Goal: Information Seeking & Learning: Compare options

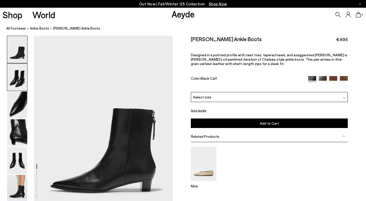
click at [24, 80] on img at bounding box center [17, 77] width 20 height 27
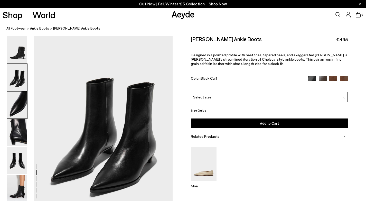
click at [22, 91] on img at bounding box center [17, 104] width 20 height 27
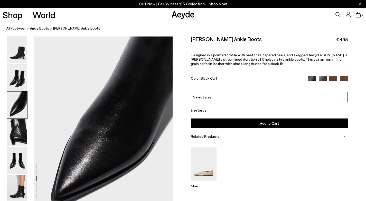
scroll to position [372, 0]
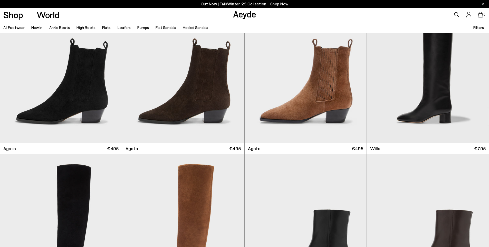
scroll to position [192, 0]
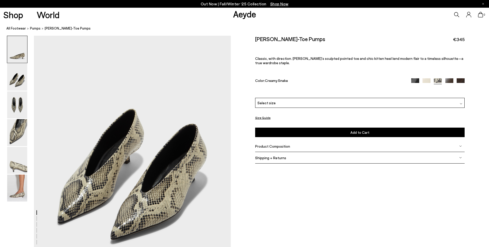
scroll to position [323, 0]
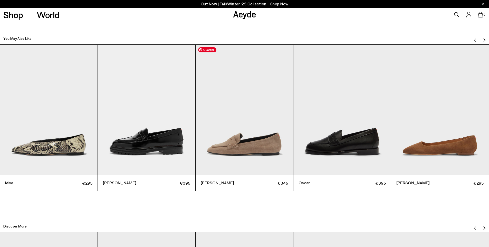
scroll to position [1610, 0]
click at [483, 39] on img "Next slide" at bounding box center [484, 41] width 4 height 4
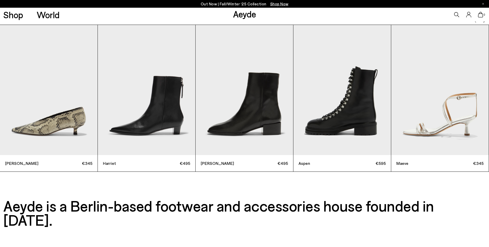
scroll to position [2028, 0]
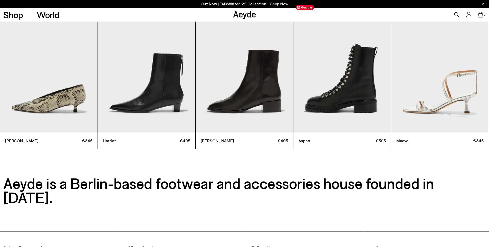
click at [352, 101] on img "4 / 9" at bounding box center [342, 67] width 98 height 130
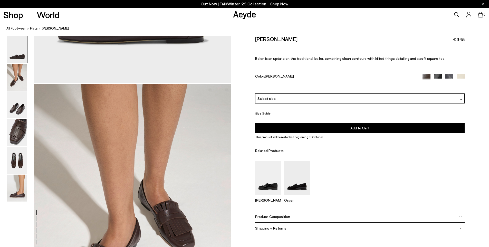
scroll to position [142, 0]
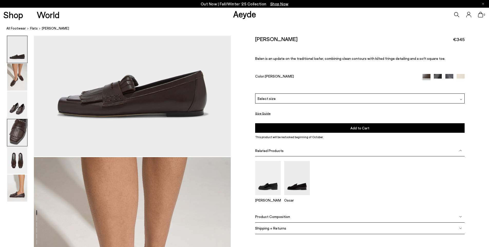
click at [14, 135] on img at bounding box center [17, 132] width 20 height 27
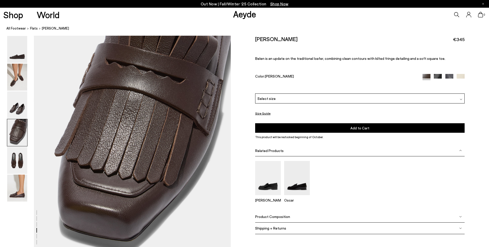
scroll to position [829, 0]
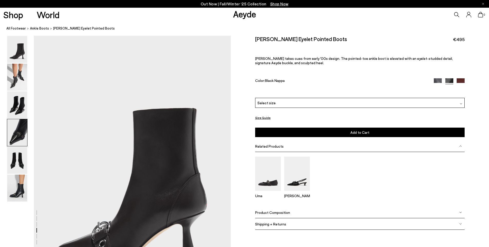
scroll to position [738, 0]
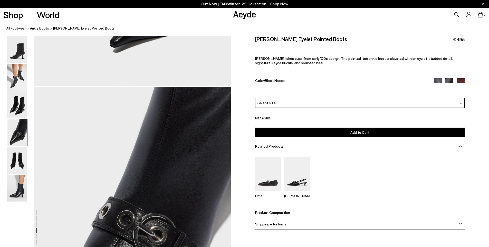
click at [22, 128] on img at bounding box center [17, 132] width 20 height 27
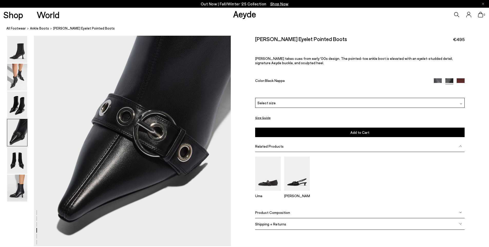
scroll to position [844, 0]
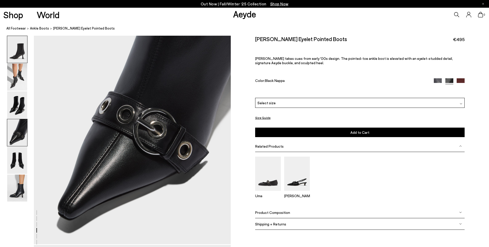
click at [24, 61] on img at bounding box center [17, 49] width 20 height 27
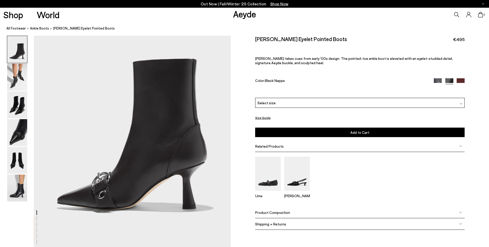
scroll to position [50, 0]
click at [17, 104] on img at bounding box center [17, 104] width 20 height 27
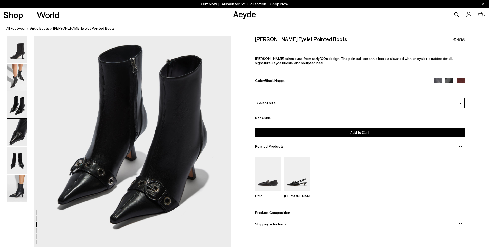
scroll to position [563, 0]
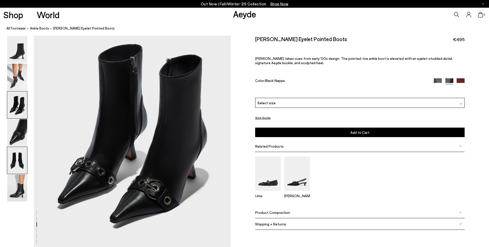
click at [23, 156] on img at bounding box center [17, 160] width 20 height 27
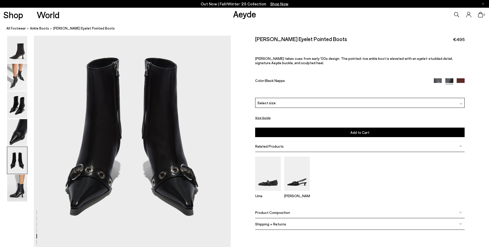
scroll to position [1094, 0]
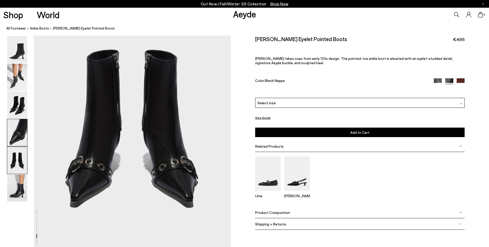
click at [18, 128] on img at bounding box center [17, 132] width 20 height 27
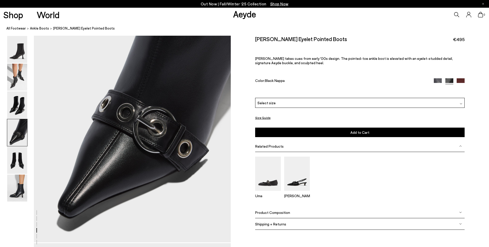
scroll to position [846, 0]
click at [18, 165] on img at bounding box center [17, 160] width 20 height 27
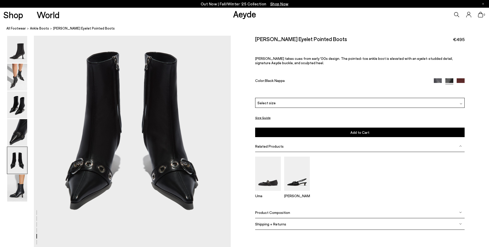
scroll to position [1087, 0]
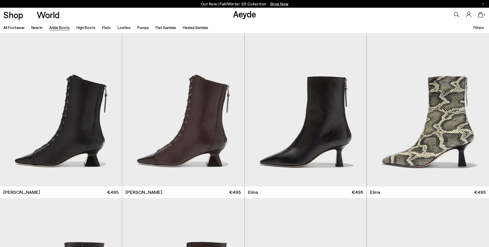
scroll to position [969, 0]
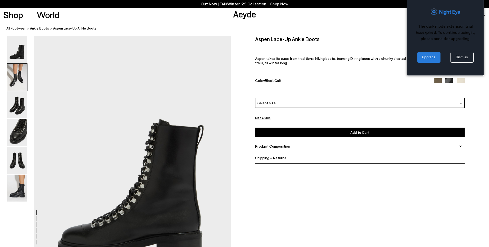
scroll to position [444, 0]
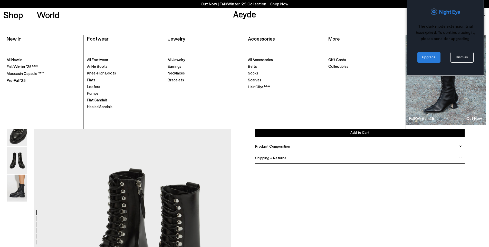
click at [94, 95] on span "Pumps" at bounding box center [93, 93] width 12 height 5
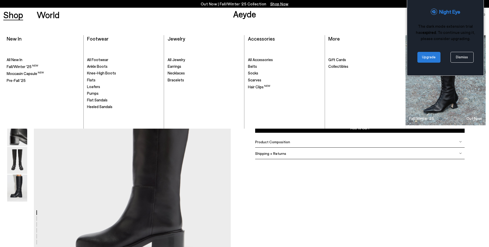
click at [16, 15] on link "Shop" at bounding box center [13, 14] width 20 height 9
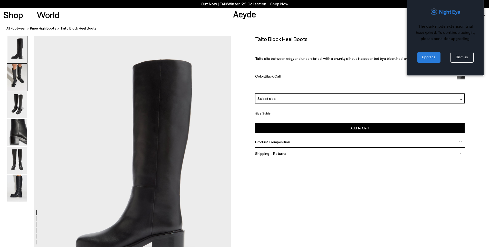
click at [16, 73] on img at bounding box center [17, 77] width 20 height 27
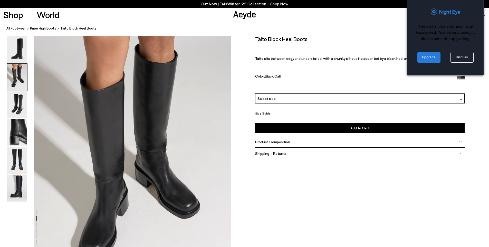
scroll to position [274, 0]
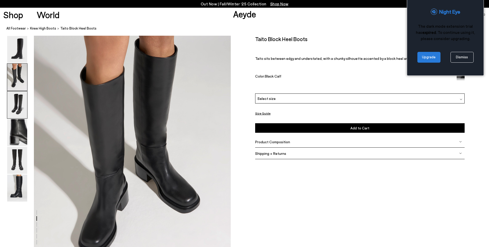
click at [12, 95] on img at bounding box center [17, 104] width 20 height 27
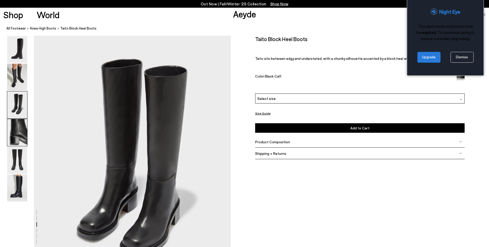
click at [18, 128] on img at bounding box center [17, 132] width 20 height 27
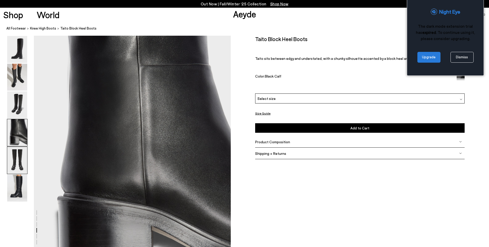
click at [16, 159] on img at bounding box center [17, 160] width 20 height 27
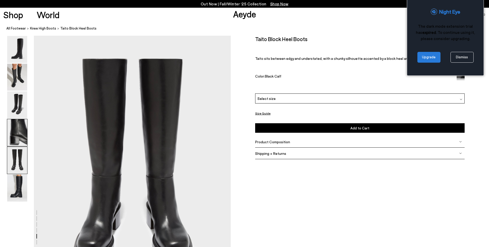
click at [16, 123] on img at bounding box center [17, 132] width 20 height 27
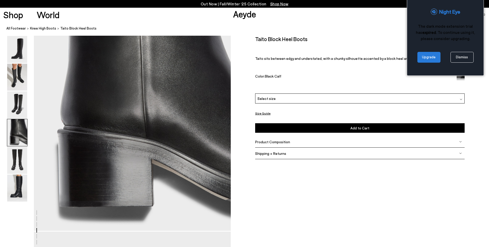
scroll to position [857, 0]
click at [23, 52] on img at bounding box center [17, 49] width 20 height 27
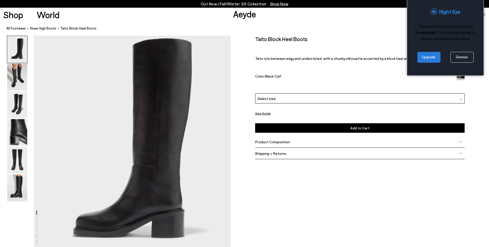
scroll to position [20, 0]
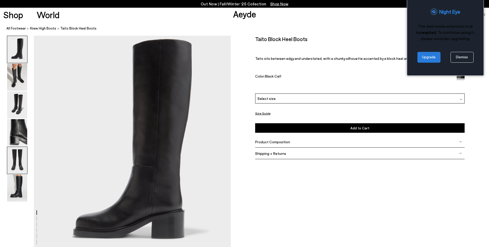
click at [15, 168] on img at bounding box center [17, 160] width 20 height 27
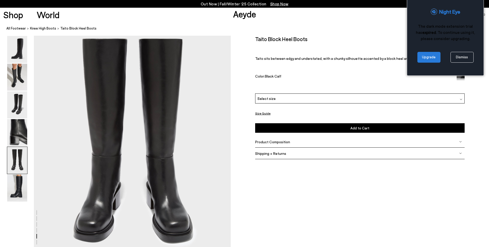
scroll to position [1080, 0]
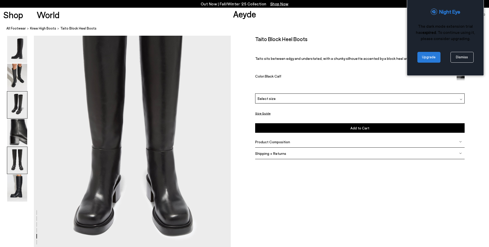
click at [14, 103] on img at bounding box center [17, 104] width 20 height 27
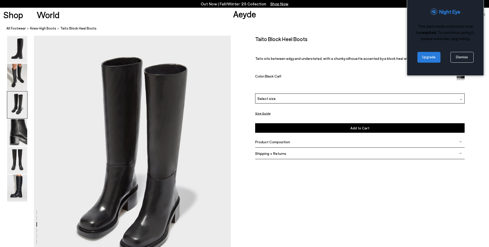
scroll to position [527, 0]
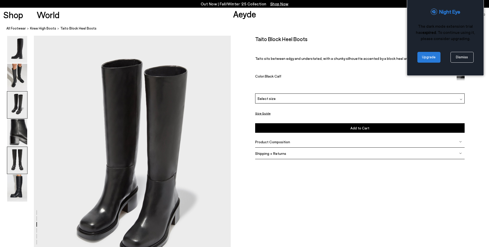
click at [22, 150] on img at bounding box center [17, 160] width 20 height 27
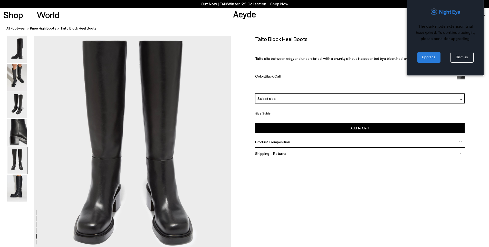
scroll to position [1072, 0]
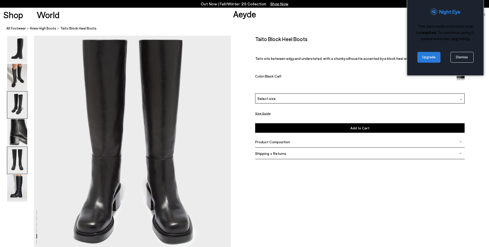
click at [20, 109] on img at bounding box center [17, 104] width 20 height 27
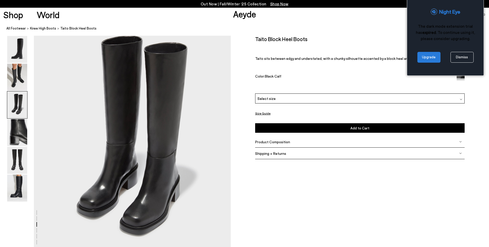
scroll to position [550, 0]
click at [17, 157] on img at bounding box center [17, 160] width 20 height 27
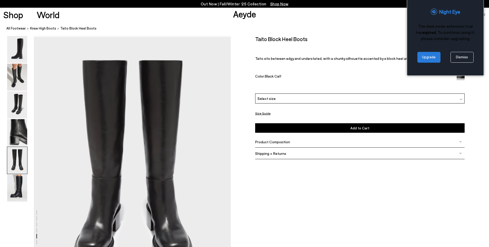
scroll to position [1053, 0]
click at [241, 27] on ol "All Footwear knee high boots Taito Block Heel Boots" at bounding box center [247, 28] width 483 height 5
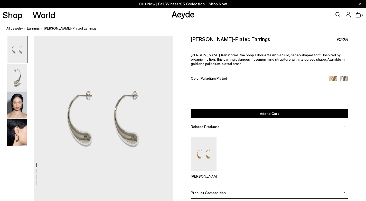
scroll to position [341, 0]
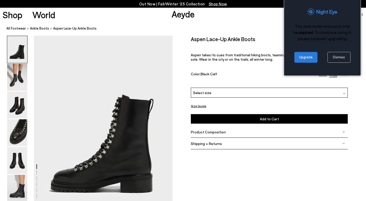
click at [337, 59] on link "Dismiss" at bounding box center [338, 57] width 23 height 11
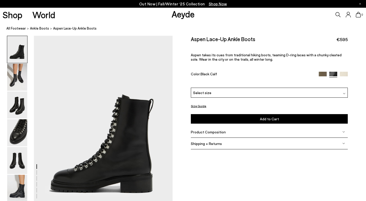
click at [322, 75] on img at bounding box center [323, 76] width 8 height 8
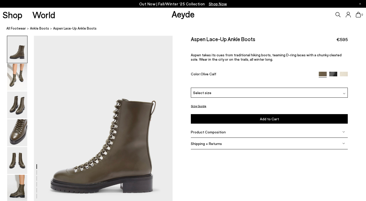
click at [343, 72] on img at bounding box center [344, 76] width 8 height 8
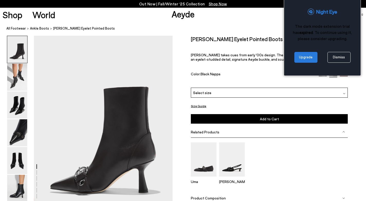
scroll to position [64, 0]
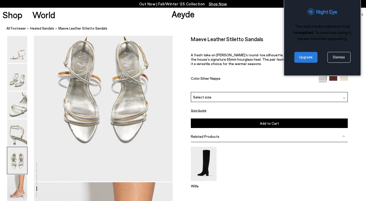
scroll to position [1077, 0]
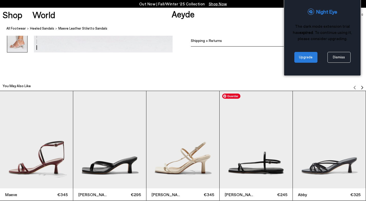
click at [256, 148] on img "4 / 11" at bounding box center [255, 139] width 73 height 97
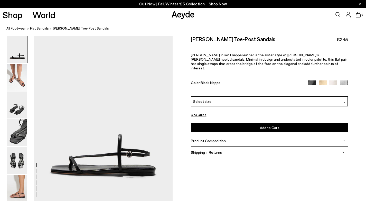
click at [320, 80] on img at bounding box center [323, 84] width 8 height 8
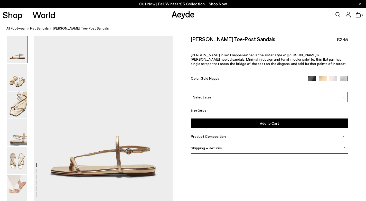
click at [332, 76] on img at bounding box center [333, 80] width 8 height 8
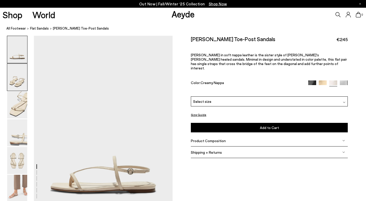
click at [16, 80] on img at bounding box center [17, 77] width 20 height 27
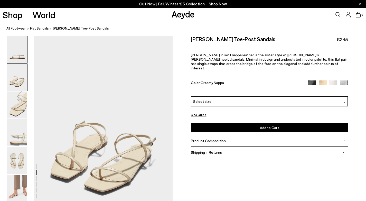
click at [15, 52] on img at bounding box center [17, 49] width 20 height 27
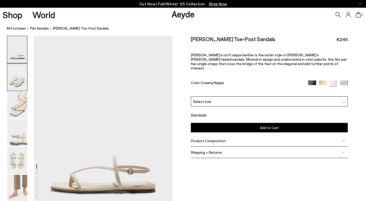
click at [16, 69] on img at bounding box center [17, 77] width 20 height 27
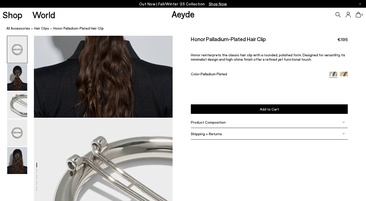
scroll to position [269, 0]
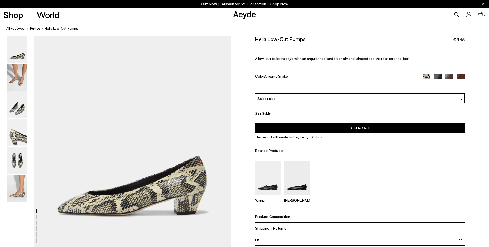
click at [9, 137] on img at bounding box center [17, 132] width 20 height 27
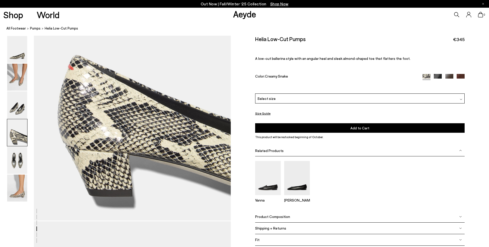
scroll to position [826, 0]
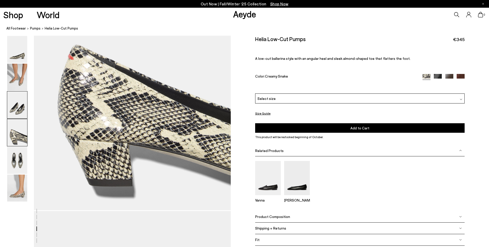
click at [18, 110] on img at bounding box center [17, 104] width 20 height 27
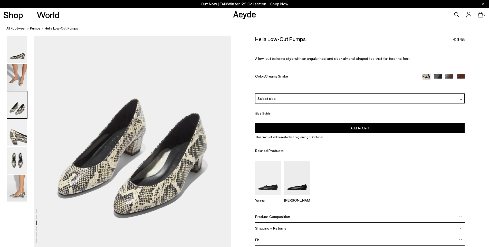
scroll to position [520, 0]
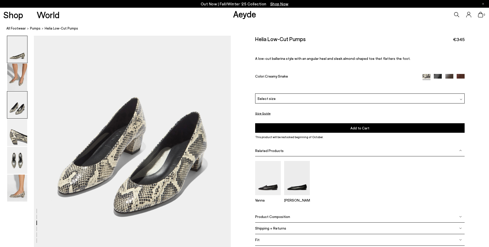
click at [20, 56] on img at bounding box center [17, 49] width 20 height 27
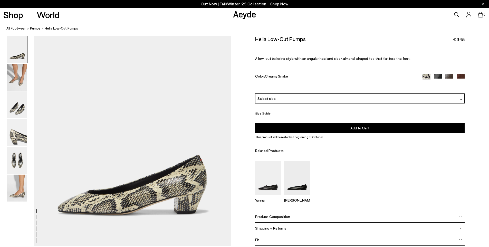
scroll to position [0, 0]
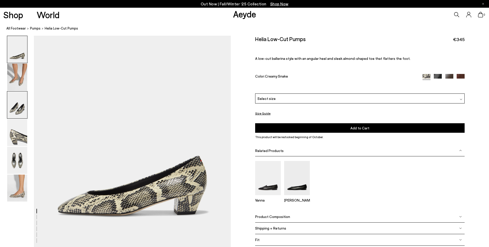
click at [22, 110] on img at bounding box center [17, 104] width 20 height 27
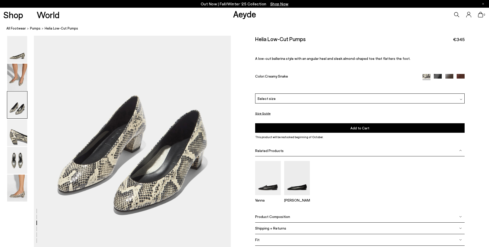
scroll to position [522, 0]
click at [19, 155] on img at bounding box center [17, 160] width 20 height 27
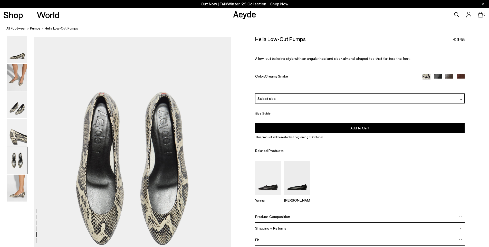
scroll to position [1002, 0]
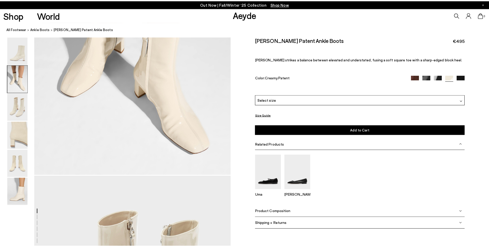
scroll to position [386, 0]
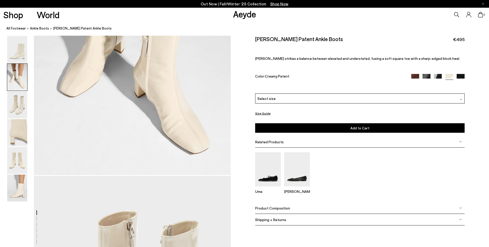
click at [301, 24] on nav "All Footwear ankle boots Millie Patent Ankle Boots" at bounding box center [247, 29] width 483 height 14
click at [19, 139] on img at bounding box center [17, 132] width 20 height 27
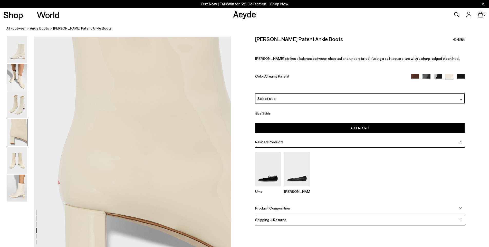
scroll to position [790, 0]
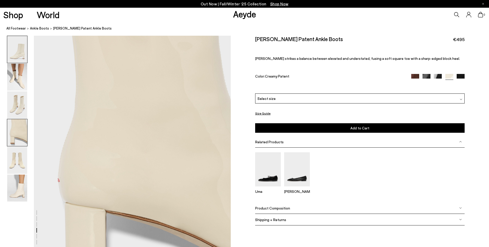
click at [15, 56] on img at bounding box center [17, 49] width 20 height 27
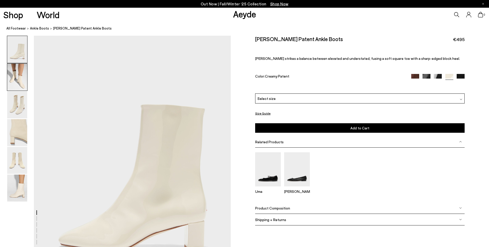
scroll to position [0, 0]
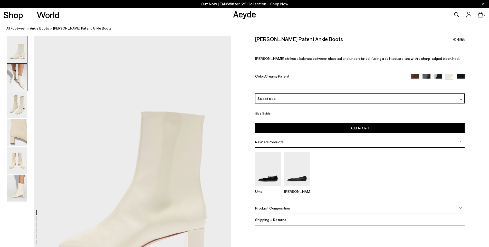
click at [19, 84] on img at bounding box center [17, 77] width 20 height 27
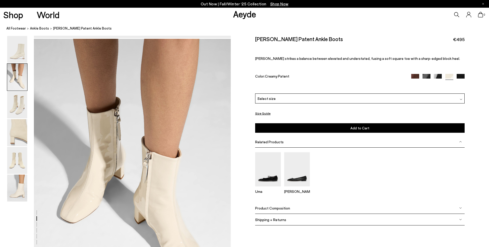
scroll to position [264, 0]
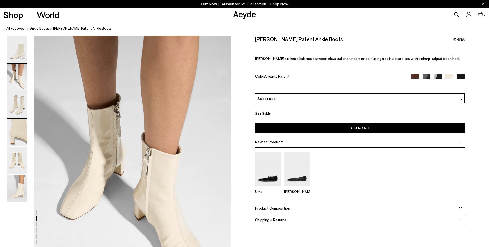
click at [21, 101] on img at bounding box center [17, 104] width 20 height 27
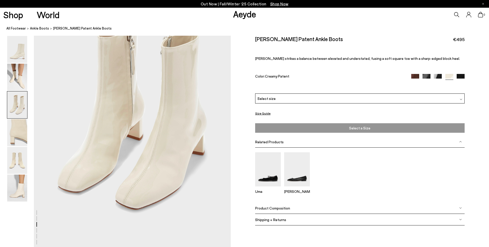
scroll to position [570, 0]
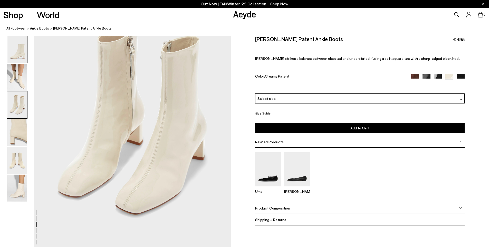
click at [20, 43] on img at bounding box center [17, 49] width 20 height 27
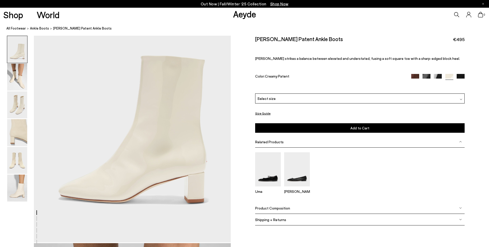
scroll to position [56, 0]
click at [17, 71] on img at bounding box center [17, 77] width 20 height 27
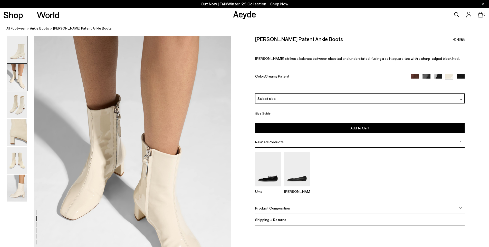
click at [15, 56] on img at bounding box center [17, 49] width 20 height 27
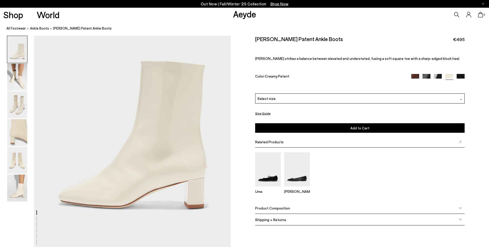
scroll to position [51, 0]
click at [17, 164] on img at bounding box center [17, 160] width 20 height 27
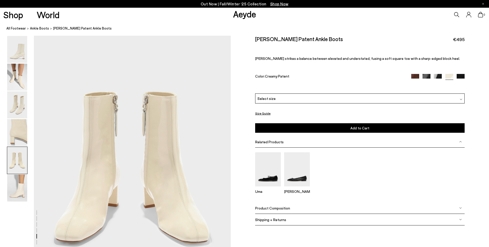
scroll to position [1053, 0]
click at [17, 102] on img at bounding box center [17, 104] width 20 height 27
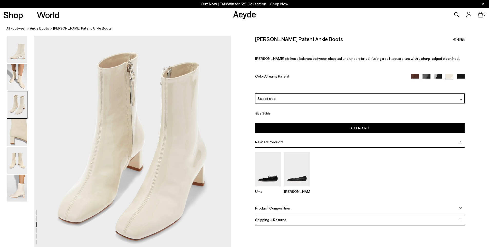
scroll to position [541, 0]
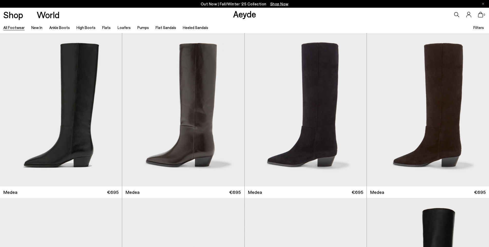
click at [453, 17] on div "0" at bounding box center [407, 15] width 163 height 14
click at [459, 14] on div "0" at bounding box center [407, 15] width 163 height 14
click at [455, 14] on icon at bounding box center [456, 14] width 5 height 5
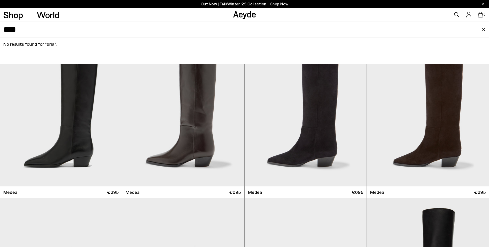
click at [402, 34] on input "****" at bounding box center [242, 29] width 478 height 15
type input "*"
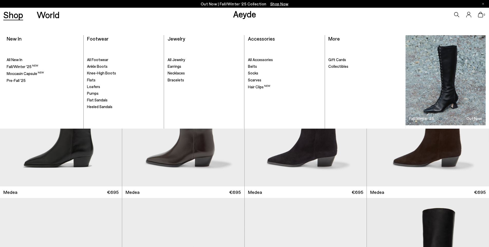
click at [11, 17] on link "Shop" at bounding box center [13, 14] width 20 height 9
click at [255, 81] on span "Scarves" at bounding box center [254, 80] width 13 height 5
click at [253, 67] on span "Belts" at bounding box center [252, 66] width 9 height 5
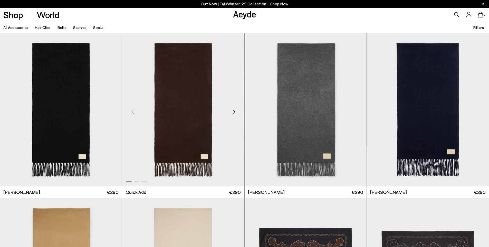
click at [233, 111] on div "Next slide" at bounding box center [233, 111] width 15 height 15
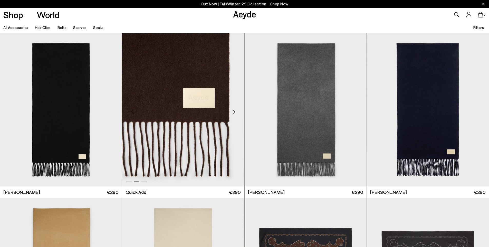
click at [233, 111] on div "Next slide" at bounding box center [233, 111] width 15 height 15
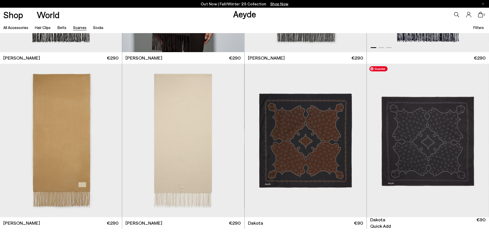
scroll to position [135, 0]
click at [196, 133] on img "1 / 3" at bounding box center [183, 139] width 122 height 153
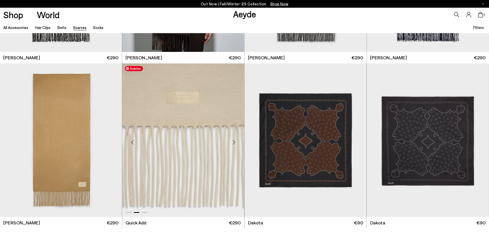
click at [182, 113] on img "2 / 3" at bounding box center [183, 139] width 122 height 153
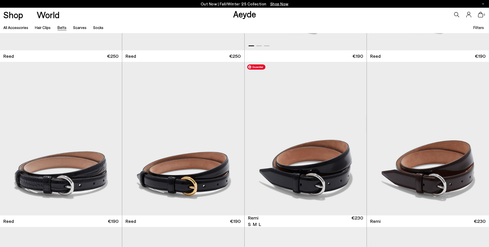
scroll to position [142, 0]
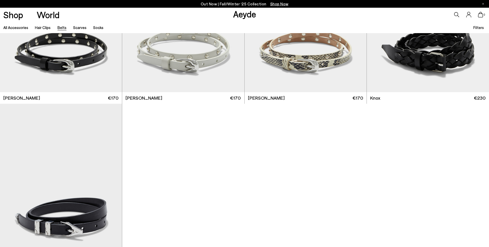
scroll to position [992, 0]
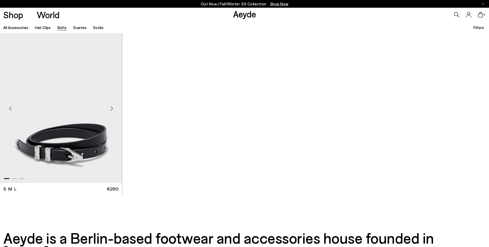
click at [116, 107] on div "Next slide" at bounding box center [111, 108] width 15 height 15
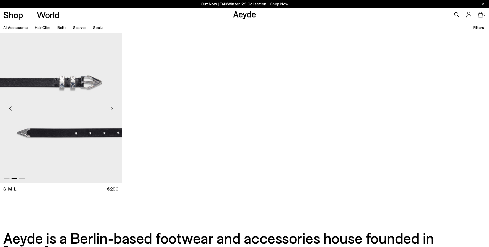
click at [116, 107] on div "Next slide" at bounding box center [111, 108] width 15 height 15
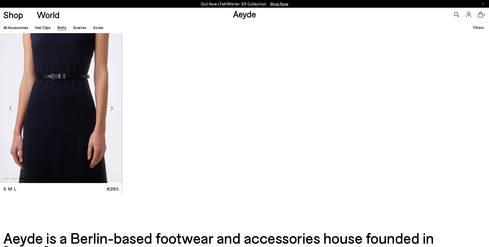
click at [3, 109] on div "Previous slide" at bounding box center [10, 108] width 15 height 15
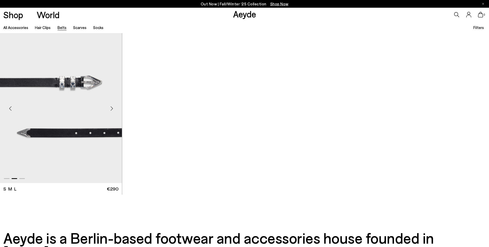
click at [4, 109] on div "Previous slide" at bounding box center [10, 108] width 15 height 15
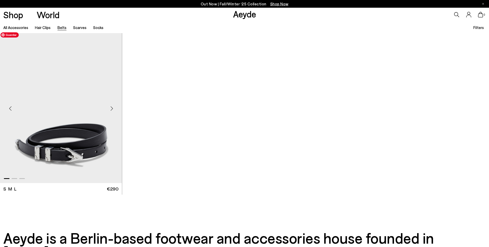
click at [70, 82] on img "1 / 3" at bounding box center [61, 106] width 122 height 153
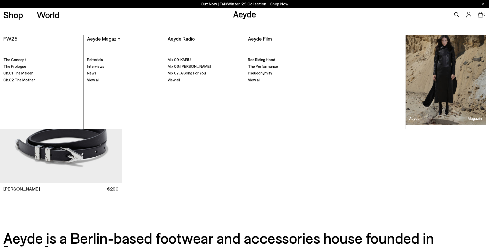
click at [456, 19] on div "0" at bounding box center [407, 15] width 163 height 14
click at [456, 15] on icon at bounding box center [456, 14] width 5 height 5
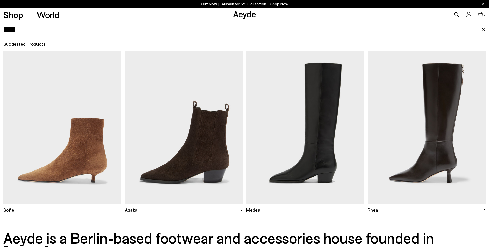
type input "****"
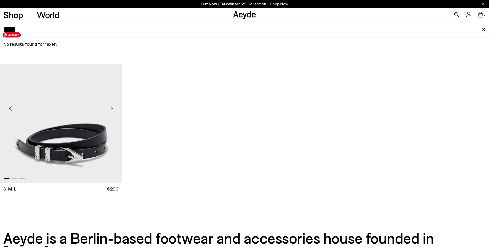
click at [60, 130] on img "1 / 3" at bounding box center [61, 106] width 122 height 153
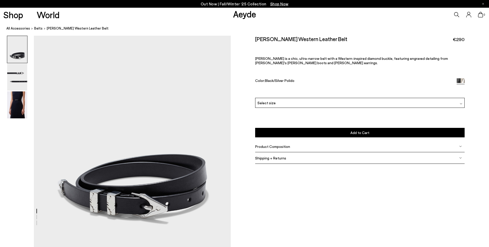
click at [455, 16] on icon at bounding box center [456, 14] width 5 height 5
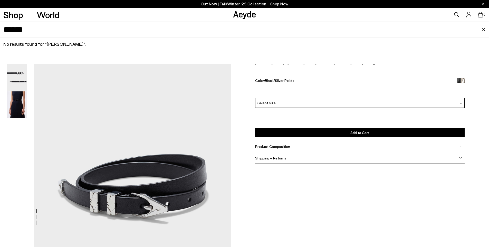
type input "******"
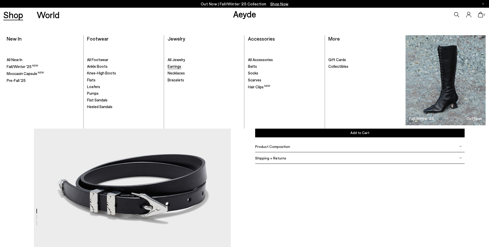
click at [175, 67] on span "Earrings" at bounding box center [175, 66] width 14 height 5
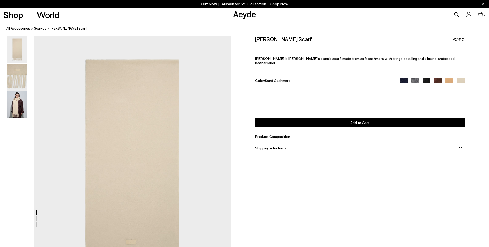
click at [442, 78] on div at bounding box center [432, 81] width 65 height 6
click at [438, 78] on img at bounding box center [438, 82] width 8 height 8
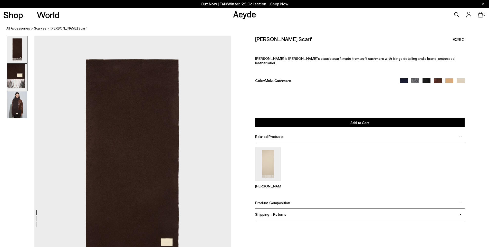
click at [14, 83] on img at bounding box center [17, 77] width 20 height 27
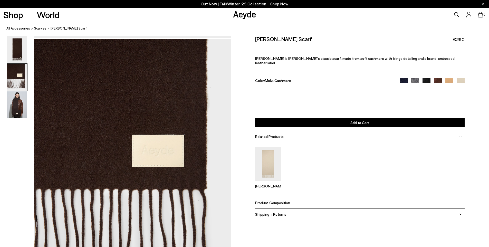
scroll to position [264, 0]
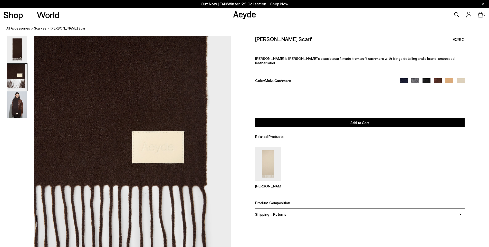
click at [454, 78] on div at bounding box center [432, 81] width 65 height 6
click at [448, 78] on img at bounding box center [449, 82] width 8 height 8
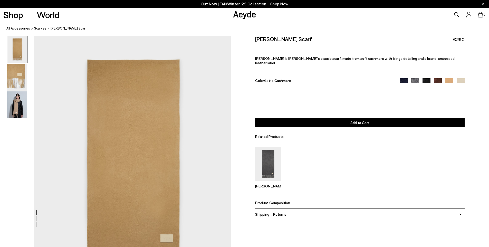
click at [460, 78] on img at bounding box center [461, 82] width 8 height 8
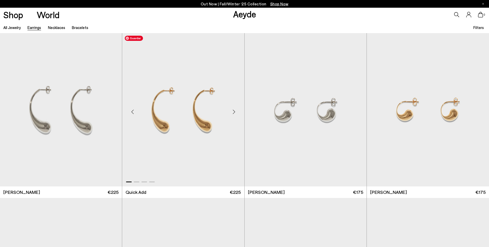
click at [183, 83] on img "1 / 4" at bounding box center [183, 109] width 122 height 153
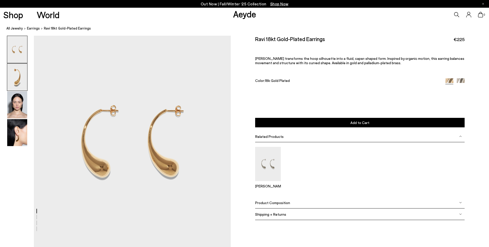
click at [12, 72] on img at bounding box center [17, 77] width 20 height 27
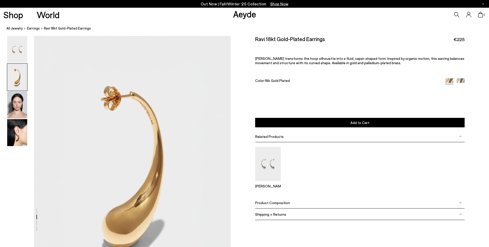
scroll to position [213, 0]
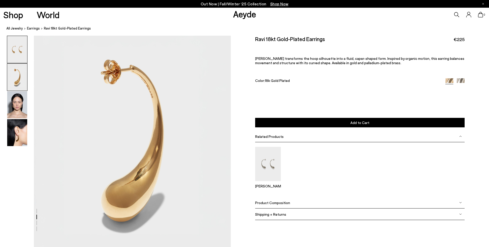
click at [14, 52] on img at bounding box center [17, 49] width 20 height 27
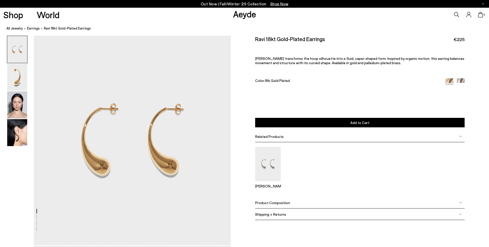
scroll to position [0, 0]
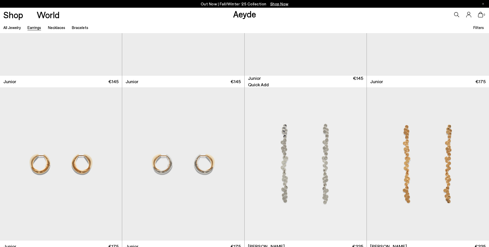
scroll to position [276, 0]
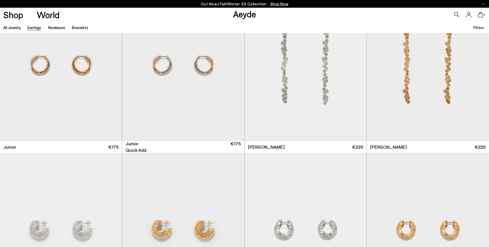
scroll to position [342, 0]
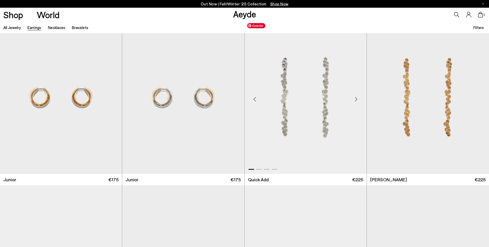
click at [271, 82] on img "1 / 4" at bounding box center [306, 97] width 122 height 153
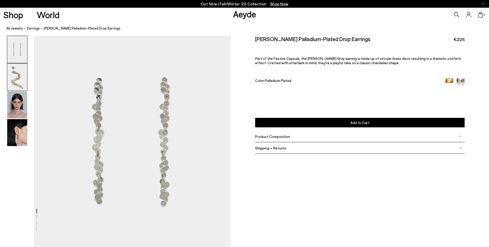
click at [17, 78] on img at bounding box center [17, 77] width 20 height 27
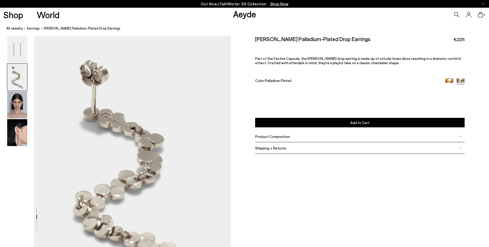
scroll to position [213, 0]
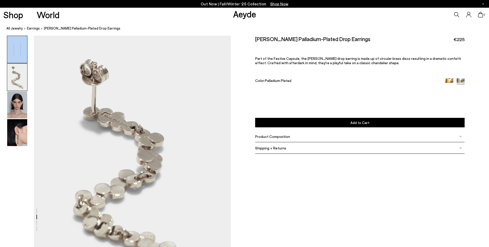
click at [16, 63] on div at bounding box center [17, 49] width 21 height 27
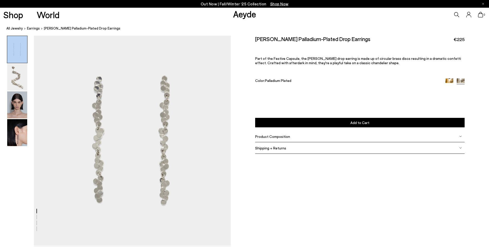
scroll to position [0, 0]
click at [248, 87] on div "Neva Palladium-Plated Drop Earrings €225 Part of the Festive Capsule, the Neva …" at bounding box center [360, 99] width 258 height 126
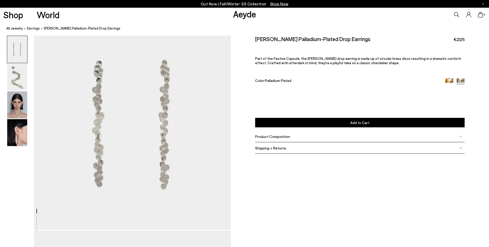
scroll to position [20, 0]
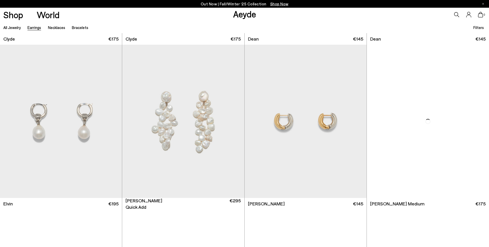
scroll to position [1966, 0]
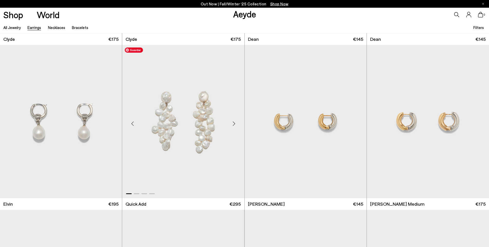
click at [202, 104] on img "1 / 4" at bounding box center [183, 121] width 122 height 153
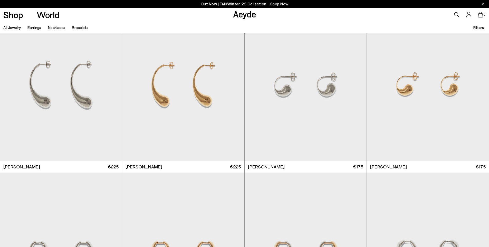
scroll to position [0, 0]
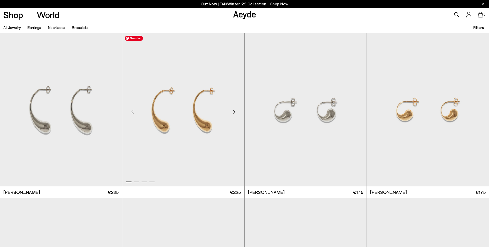
click at [179, 101] on img "1 / 4" at bounding box center [183, 109] width 122 height 153
click at [455, 14] on icon at bounding box center [456, 14] width 5 height 5
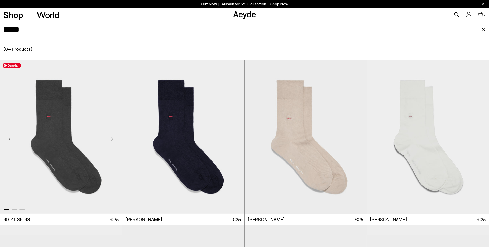
click at [60, 126] on img "1 / 3" at bounding box center [61, 136] width 122 height 153
click at [52, 26] on input "*****" at bounding box center [242, 29] width 478 height 15
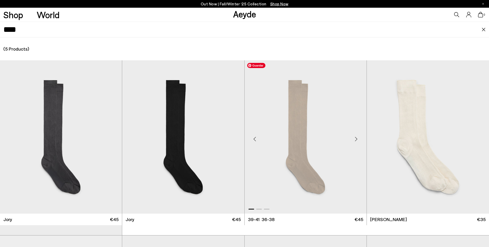
type input "****"
click at [294, 99] on img "1 / 3" at bounding box center [305, 136] width 122 height 153
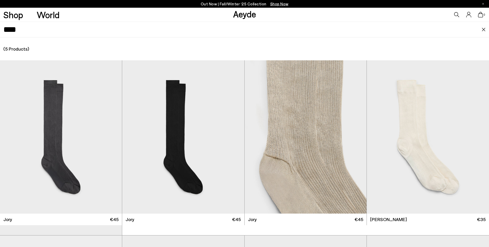
click at [35, 31] on input "****" at bounding box center [242, 29] width 478 height 15
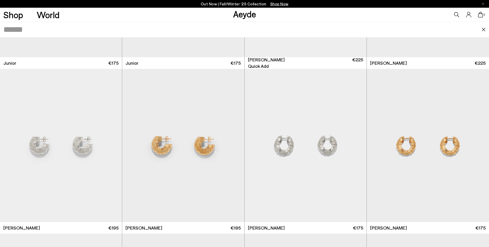
type input "*"
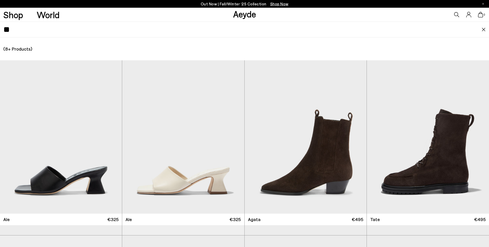
type input "*"
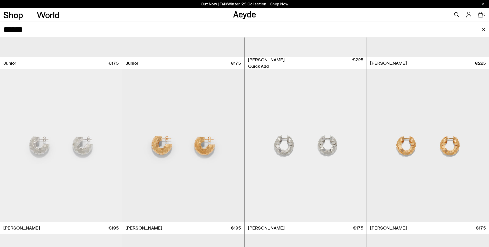
type input "*******"
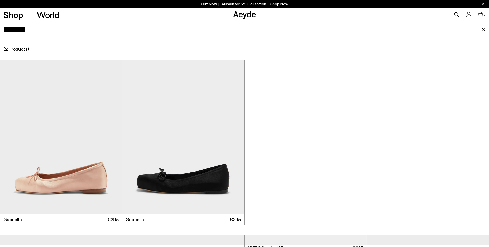
scroll to position [233, 0]
click at [58, 31] on input "*******" at bounding box center [242, 29] width 478 height 15
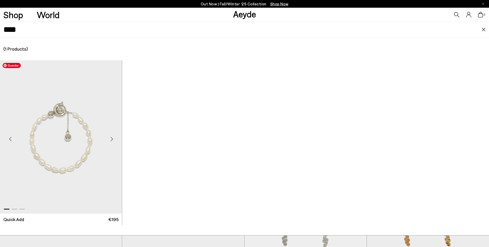
click at [61, 116] on img "1 / 3" at bounding box center [61, 136] width 122 height 153
click at [49, 32] on input "****" at bounding box center [242, 29] width 478 height 15
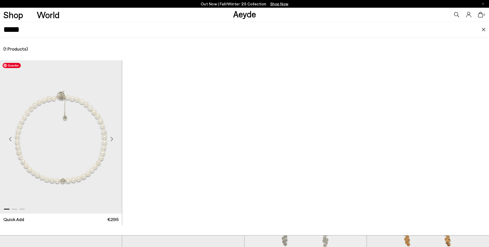
type input "*****"
click at [58, 117] on img "1 / 3" at bounding box center [61, 136] width 122 height 153
click at [51, 28] on input "*****" at bounding box center [242, 29] width 478 height 15
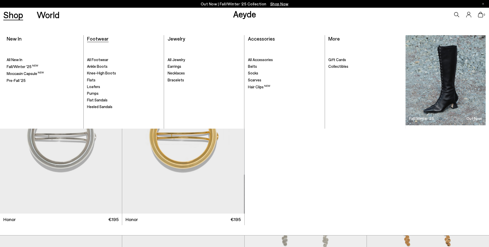
type input "*****"
click at [97, 41] on span "Footwear" at bounding box center [98, 38] width 22 height 6
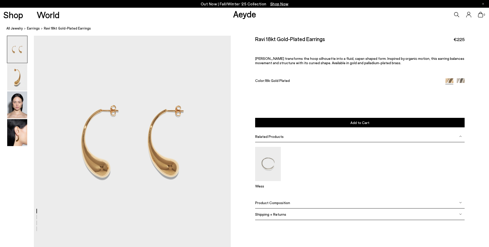
click at [459, 81] on img at bounding box center [461, 82] width 8 height 8
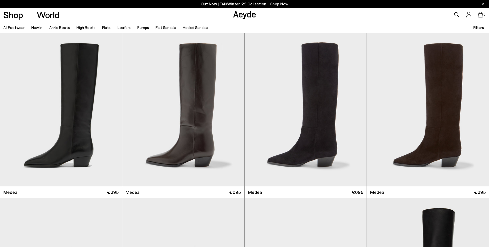
click at [60, 27] on link "Ankle Boots" at bounding box center [59, 27] width 21 height 5
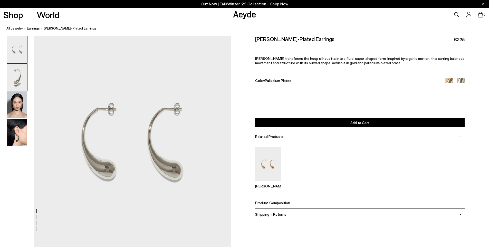
click at [15, 75] on img at bounding box center [17, 77] width 20 height 27
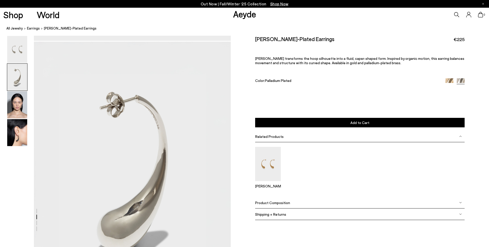
scroll to position [213, 0]
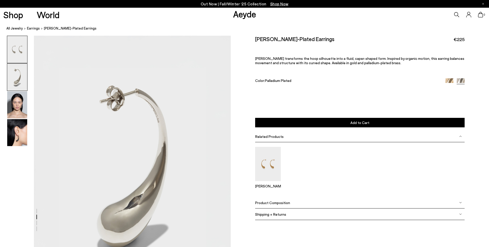
click at [15, 44] on img at bounding box center [17, 49] width 20 height 27
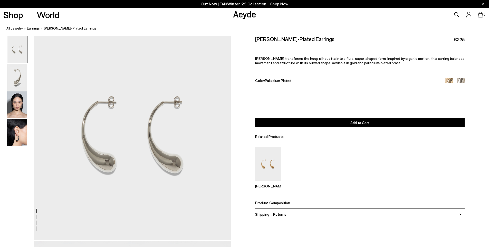
scroll to position [0, 0]
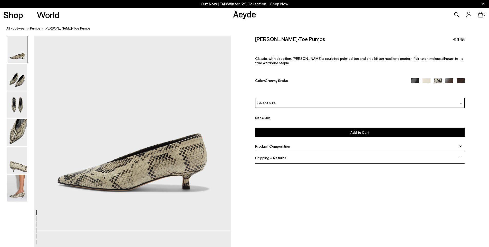
scroll to position [70, 0]
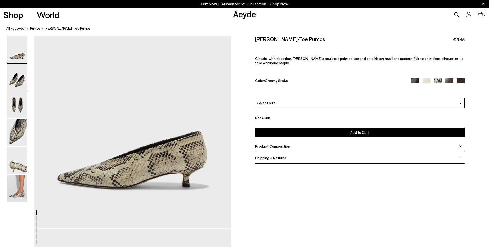
click at [20, 80] on img at bounding box center [17, 77] width 20 height 27
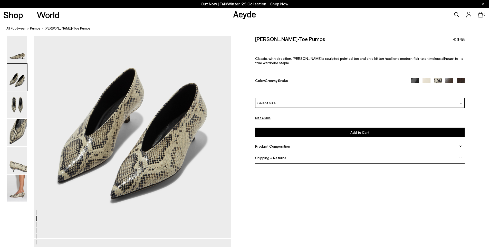
scroll to position [323, 0]
click at [21, 132] on img at bounding box center [17, 132] width 20 height 27
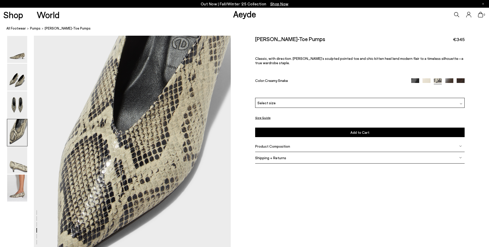
scroll to position [809, 0]
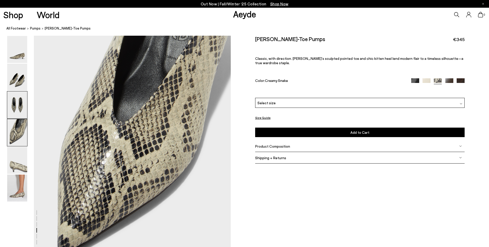
click at [15, 105] on img at bounding box center [17, 104] width 20 height 27
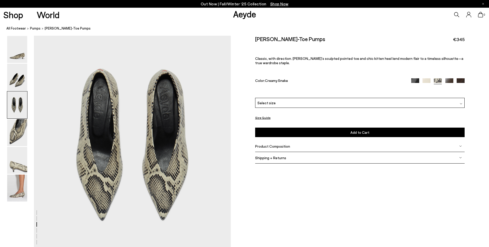
scroll to position [554, 0]
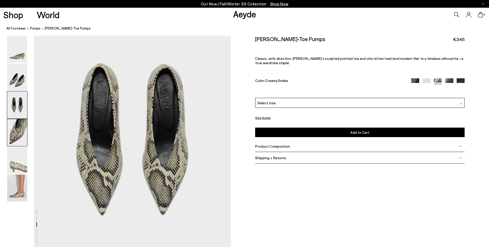
click at [17, 129] on img at bounding box center [17, 132] width 20 height 27
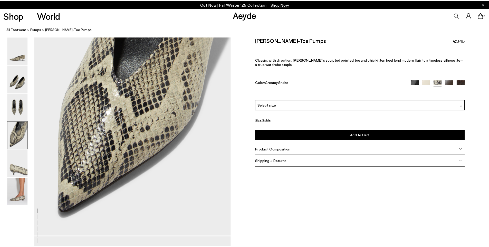
scroll to position [852, 0]
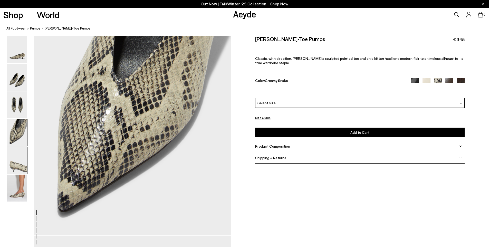
click at [17, 159] on img at bounding box center [17, 160] width 20 height 27
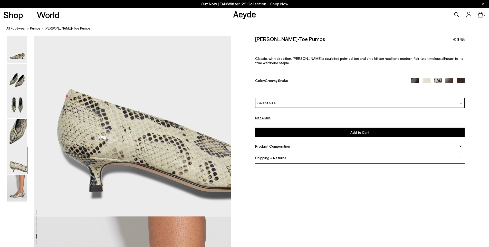
scroll to position [1139, 0]
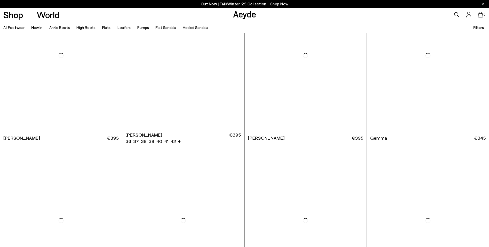
scroll to position [1702, 0]
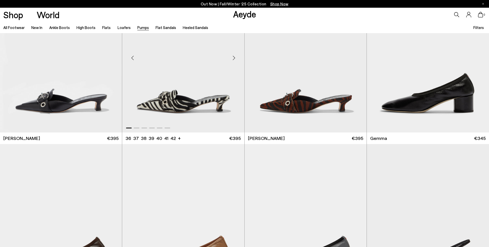
click at [172, 70] on img "1 / 6" at bounding box center [183, 55] width 122 height 153
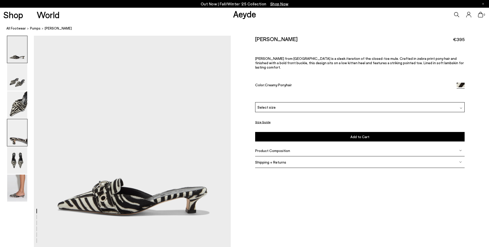
click at [22, 139] on img at bounding box center [17, 132] width 20 height 27
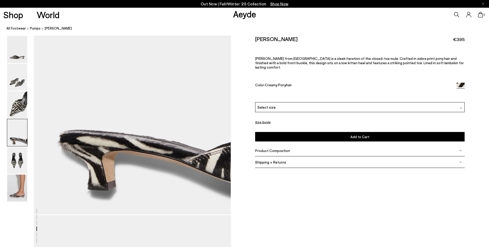
scroll to position [823, 0]
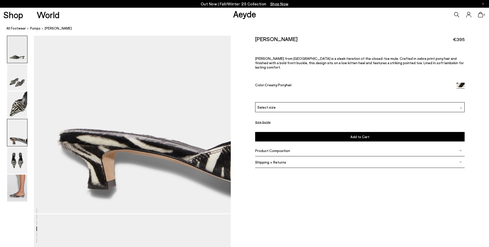
click at [18, 45] on img at bounding box center [17, 49] width 20 height 27
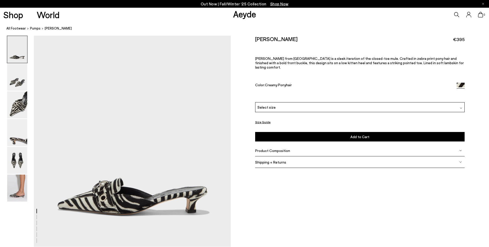
scroll to position [0, 0]
click at [18, 159] on img at bounding box center [17, 160] width 20 height 27
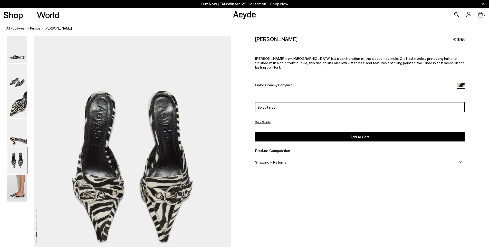
scroll to position [1002, 0]
click at [16, 104] on img at bounding box center [17, 104] width 20 height 27
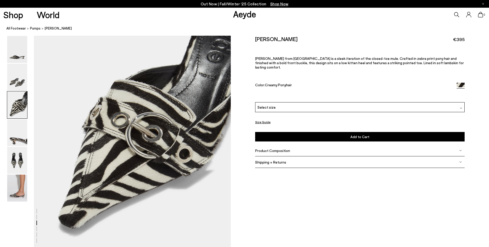
scroll to position [526, 0]
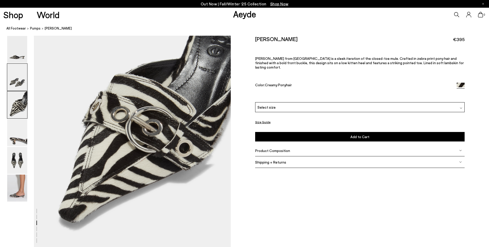
click at [16, 76] on img at bounding box center [17, 77] width 20 height 27
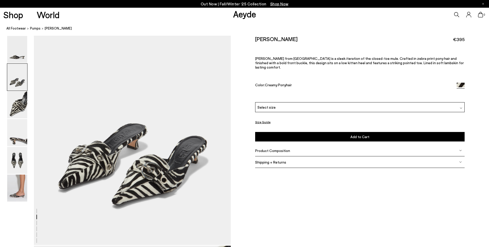
scroll to position [266, 0]
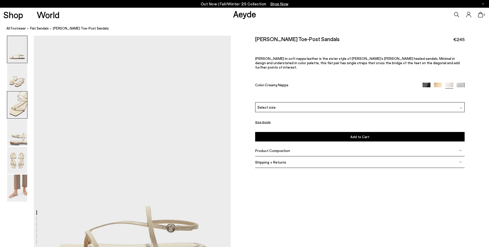
click at [16, 99] on img at bounding box center [17, 104] width 20 height 27
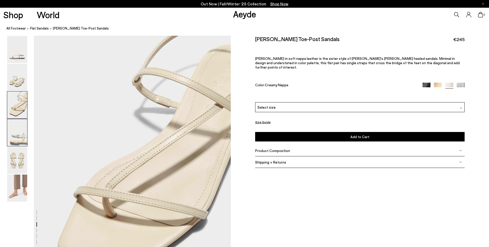
click at [18, 127] on img at bounding box center [17, 132] width 20 height 27
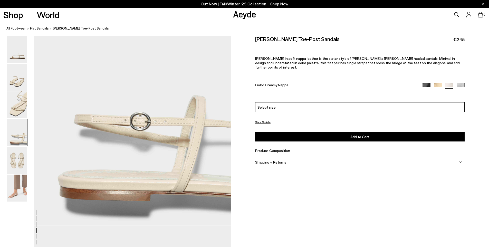
scroll to position [867, 0]
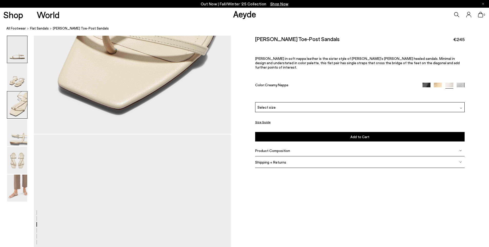
click at [15, 50] on img at bounding box center [17, 49] width 20 height 27
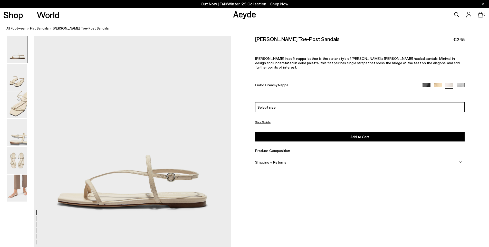
scroll to position [54, 0]
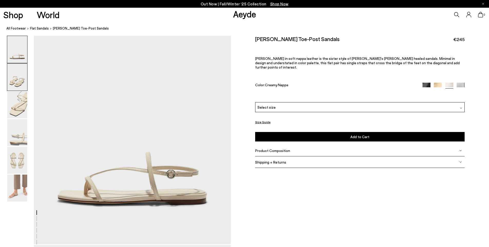
click at [15, 76] on img at bounding box center [17, 77] width 20 height 27
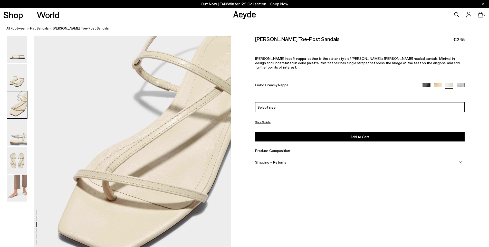
scroll to position [565, 0]
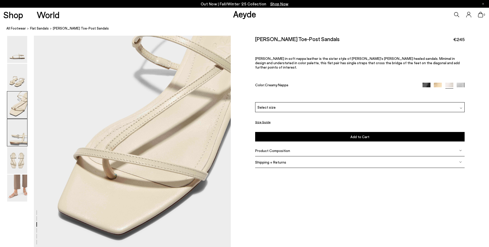
click at [19, 136] on img at bounding box center [17, 132] width 20 height 27
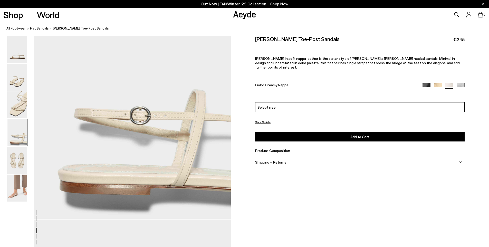
scroll to position [869, 0]
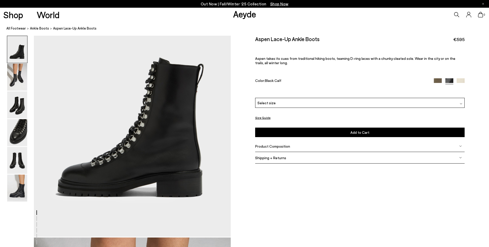
scroll to position [62, 0]
click at [20, 105] on img at bounding box center [17, 104] width 20 height 27
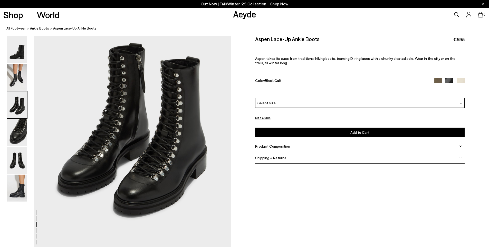
scroll to position [560, 0]
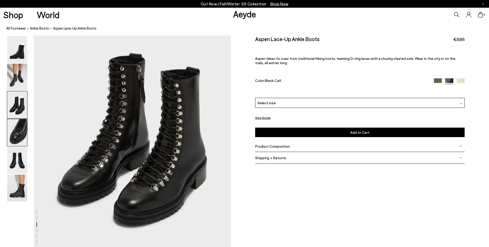
click at [16, 130] on img at bounding box center [17, 132] width 20 height 27
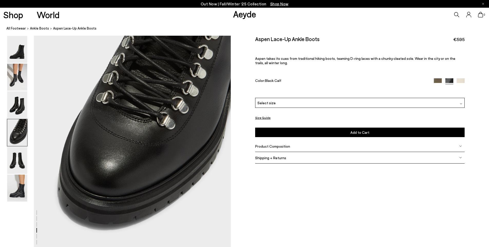
scroll to position [840, 0]
click at [18, 160] on img at bounding box center [17, 160] width 20 height 27
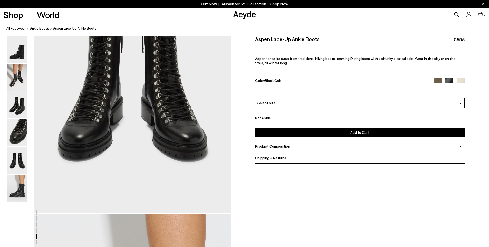
scroll to position [1139, 0]
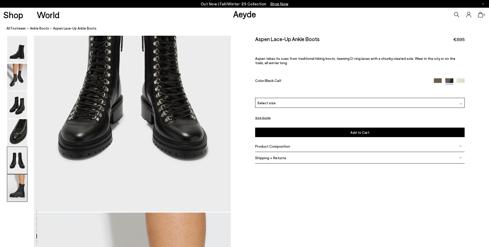
click at [17, 183] on img at bounding box center [17, 188] width 20 height 27
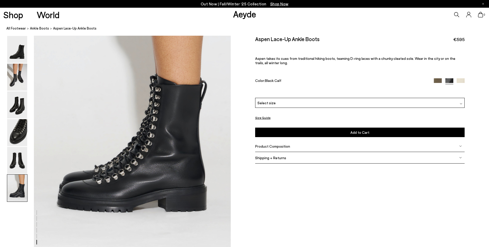
scroll to position [1361, 0]
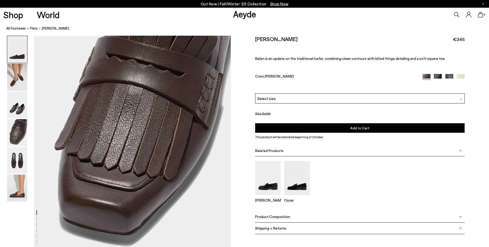
scroll to position [824, 0]
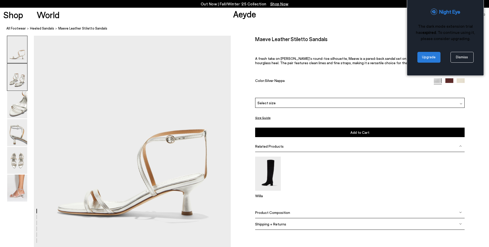
click at [18, 84] on img at bounding box center [17, 77] width 20 height 27
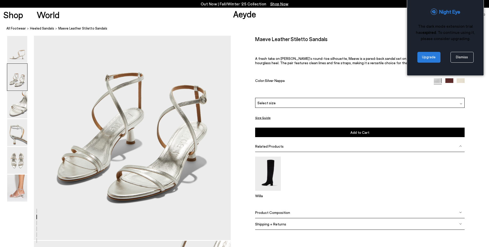
scroll to position [271, 0]
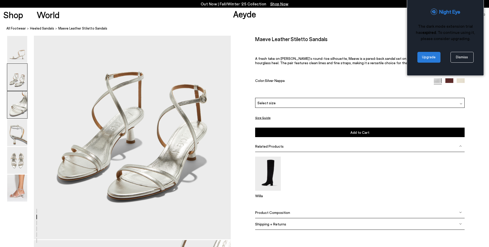
click at [18, 103] on img at bounding box center [17, 104] width 20 height 27
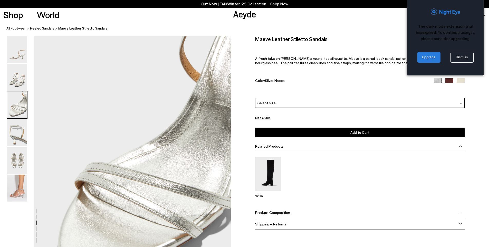
scroll to position [476, 0]
click at [16, 164] on img at bounding box center [17, 160] width 20 height 27
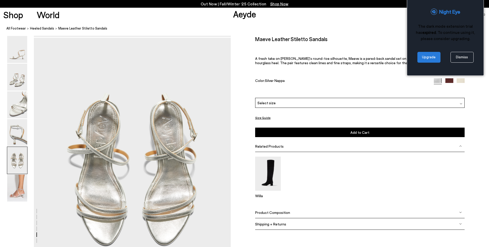
scroll to position [1002, 0]
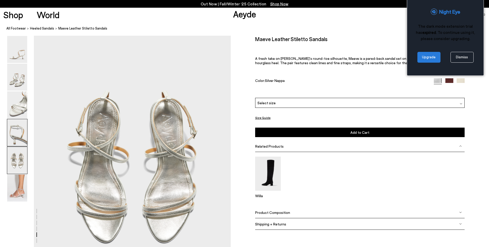
click at [20, 129] on img at bounding box center [17, 132] width 20 height 27
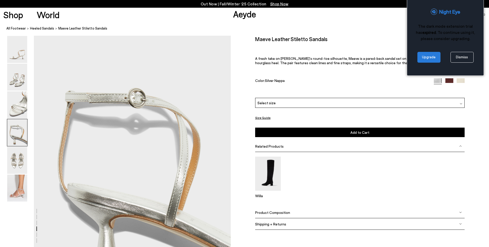
scroll to position [739, 0]
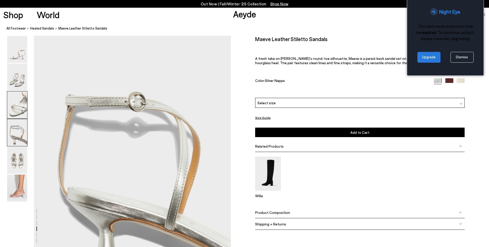
click at [21, 105] on img at bounding box center [17, 104] width 20 height 27
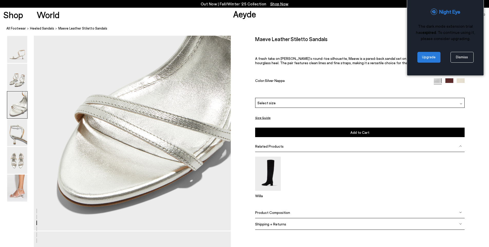
scroll to position [544, 0]
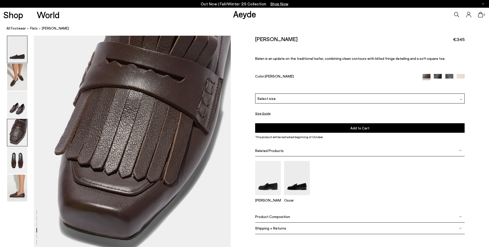
click at [10, 50] on img at bounding box center [17, 49] width 20 height 27
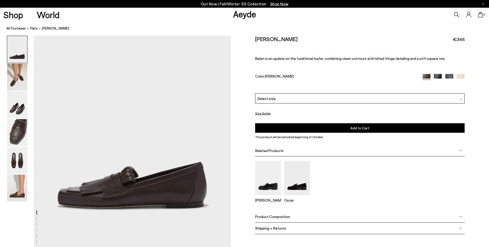
scroll to position [72, 0]
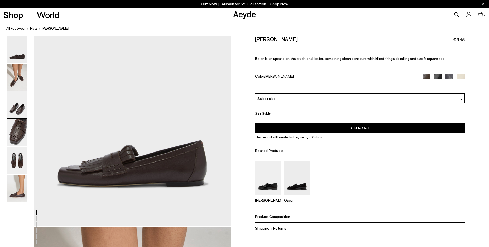
click at [24, 112] on img at bounding box center [17, 104] width 20 height 27
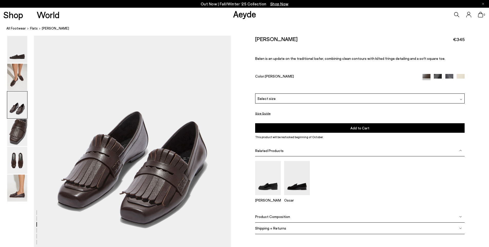
scroll to position [565, 0]
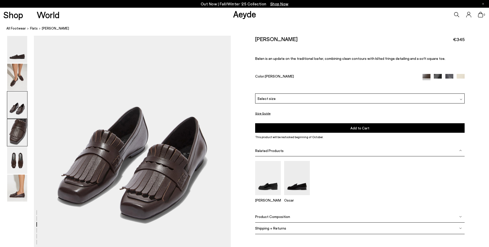
click at [13, 137] on img at bounding box center [17, 132] width 20 height 27
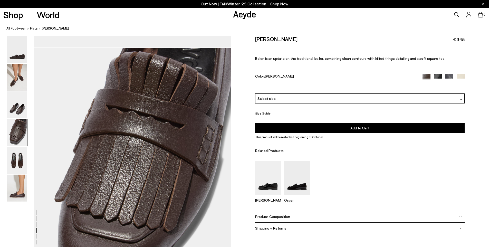
scroll to position [790, 0]
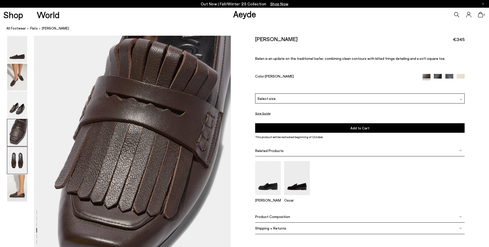
click at [18, 156] on img at bounding box center [17, 160] width 20 height 27
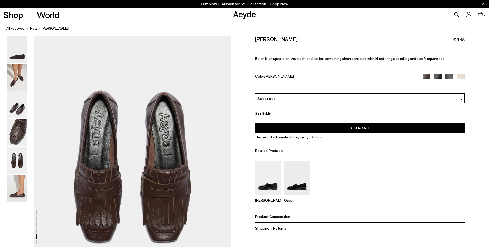
scroll to position [1088, 0]
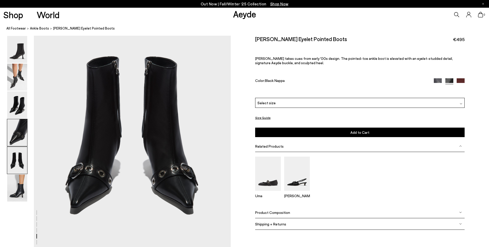
click at [14, 134] on img at bounding box center [17, 132] width 20 height 27
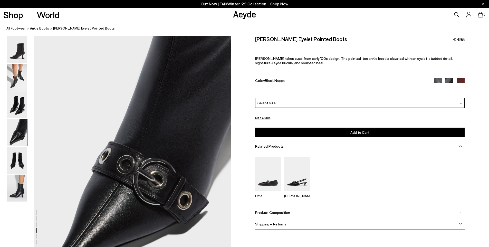
scroll to position [790, 0]
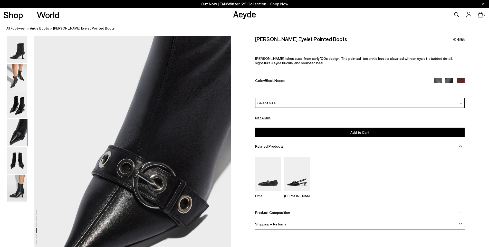
click at [14, 130] on img at bounding box center [17, 132] width 20 height 27
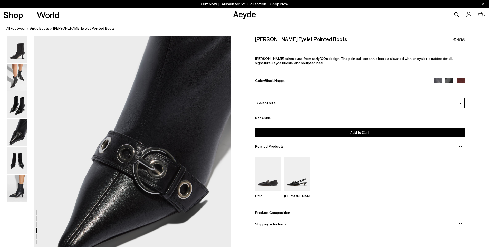
scroll to position [809, 0]
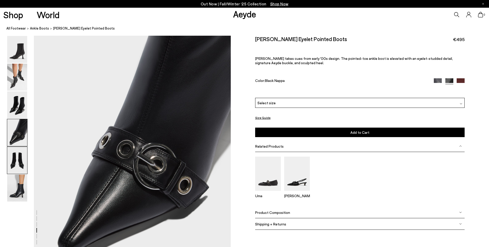
click at [17, 158] on img at bounding box center [17, 160] width 20 height 27
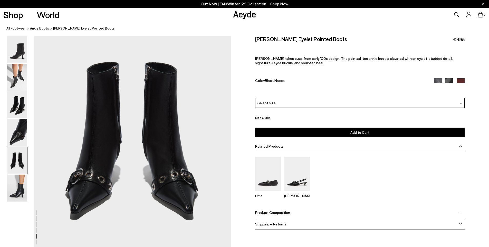
scroll to position [1082, 0]
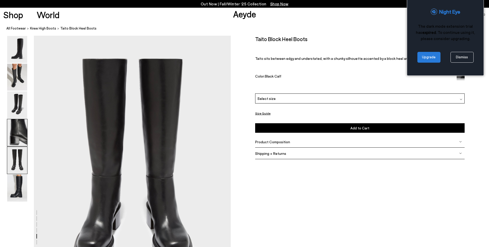
click at [22, 138] on img at bounding box center [17, 132] width 20 height 27
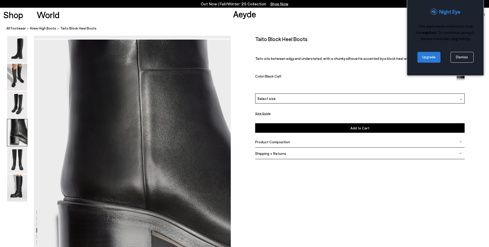
scroll to position [794, 0]
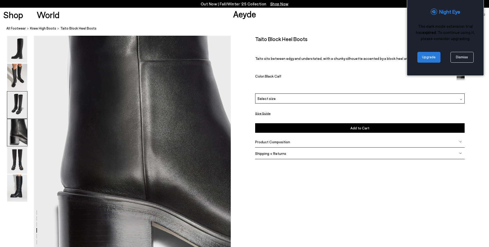
click at [18, 105] on img at bounding box center [17, 104] width 20 height 27
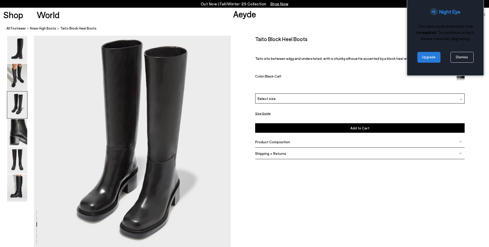
scroll to position [548, 0]
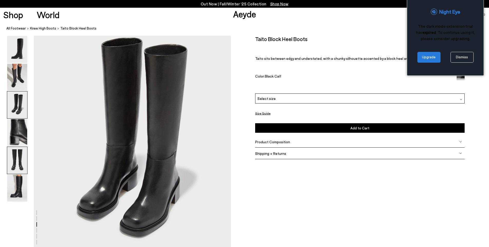
click at [22, 163] on img at bounding box center [17, 160] width 20 height 27
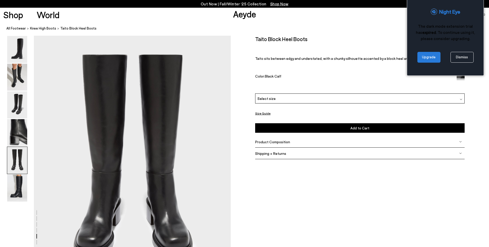
scroll to position [1062, 0]
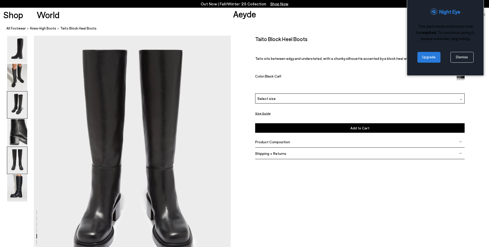
click at [21, 106] on img at bounding box center [17, 104] width 20 height 27
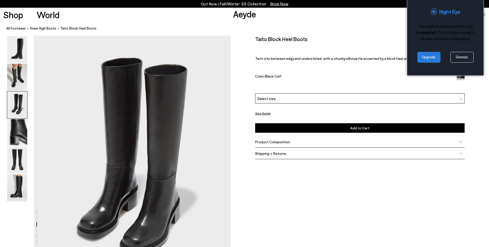
scroll to position [527, 0]
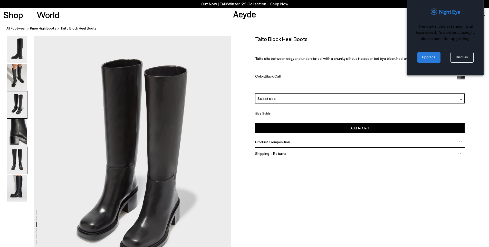
click at [19, 162] on img at bounding box center [17, 160] width 20 height 27
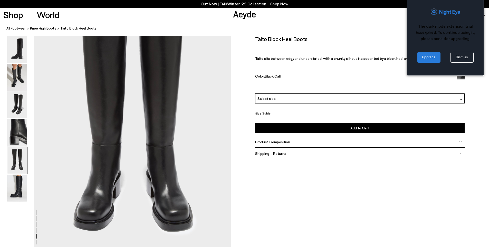
scroll to position [1085, 0]
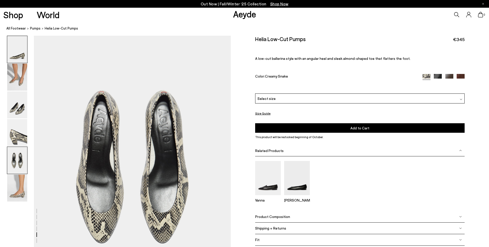
click at [20, 58] on img at bounding box center [17, 49] width 20 height 27
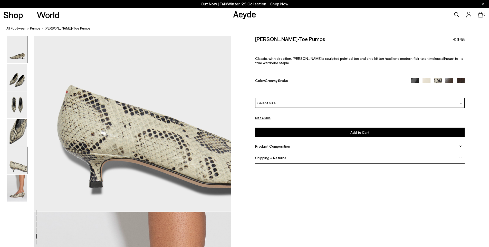
click at [20, 59] on img at bounding box center [17, 49] width 20 height 27
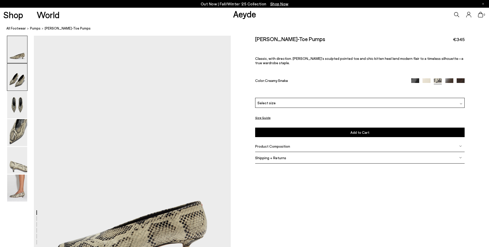
click at [15, 77] on img at bounding box center [17, 77] width 20 height 27
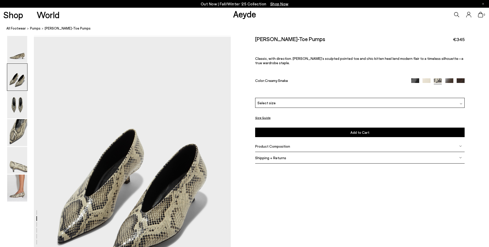
scroll to position [264, 0]
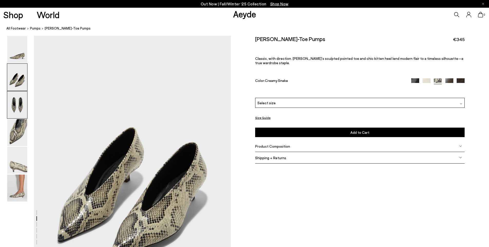
click at [20, 104] on img at bounding box center [17, 104] width 20 height 27
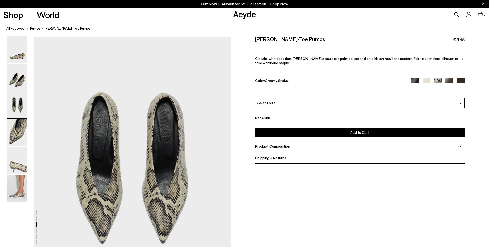
scroll to position [527, 0]
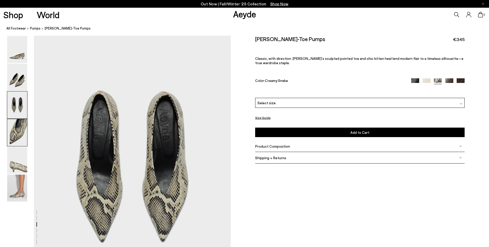
click at [21, 142] on img at bounding box center [17, 132] width 20 height 27
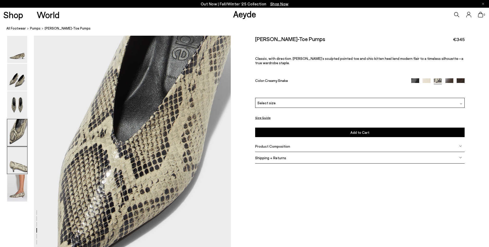
click at [21, 160] on img at bounding box center [17, 160] width 20 height 27
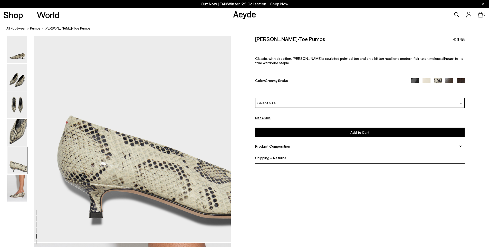
scroll to position [1117, 0]
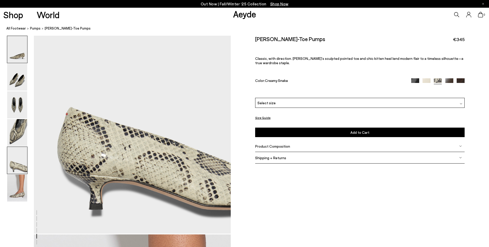
click at [16, 54] on img at bounding box center [17, 49] width 20 height 27
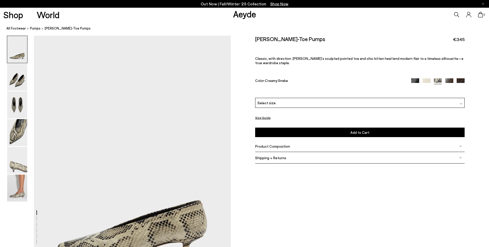
scroll to position [0, 0]
click at [16, 101] on img at bounding box center [17, 104] width 20 height 27
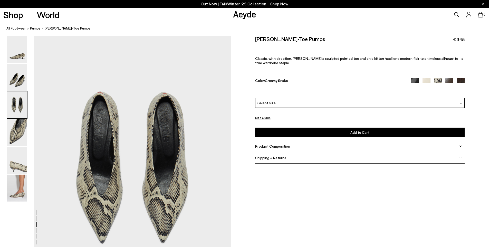
scroll to position [527, 0]
click at [21, 79] on img at bounding box center [17, 77] width 20 height 27
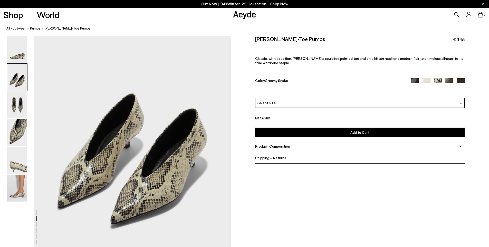
scroll to position [301, 0]
